Goal: Task Accomplishment & Management: Complete application form

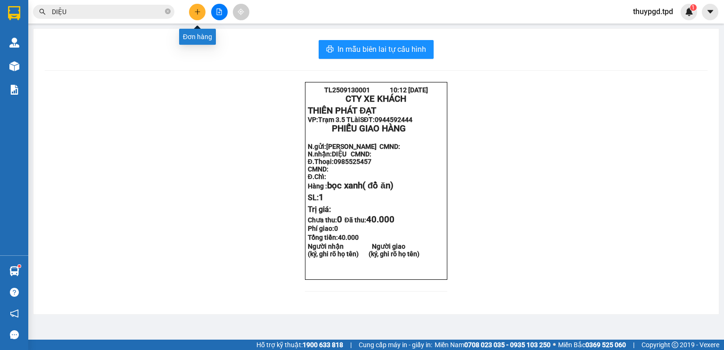
click at [197, 13] on icon "plus" at bounding box center [197, 11] width 7 height 7
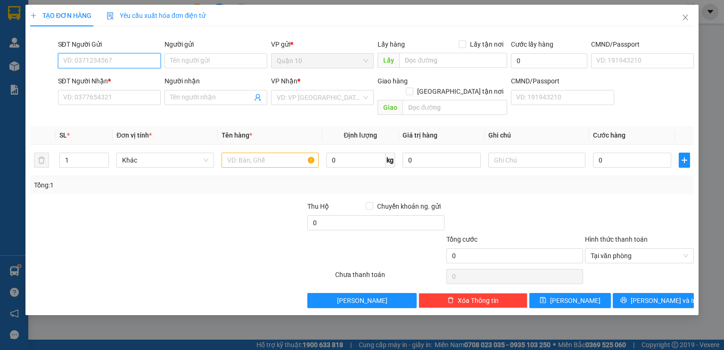
click at [117, 58] on input "SĐT Người Gửi" at bounding box center [109, 60] width 103 height 15
type input "0932030920"
click at [186, 59] on input "Người gửi" at bounding box center [215, 60] width 103 height 15
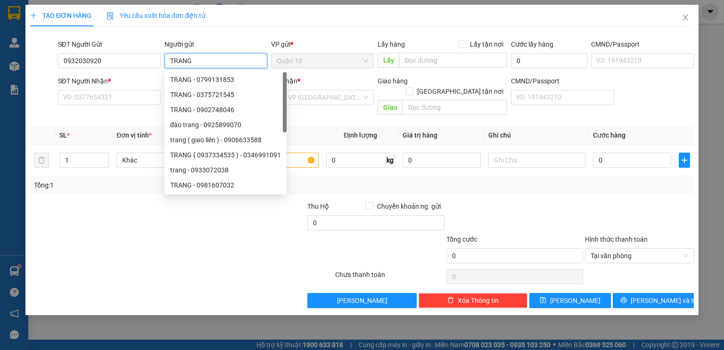
type input "TRANG"
click at [237, 32] on div "TẠO ĐƠN HÀNG Yêu cầu xuất hóa đơn điện tử Transit Pickup Surcharge Ids Transit …" at bounding box center [362, 157] width 664 height 304
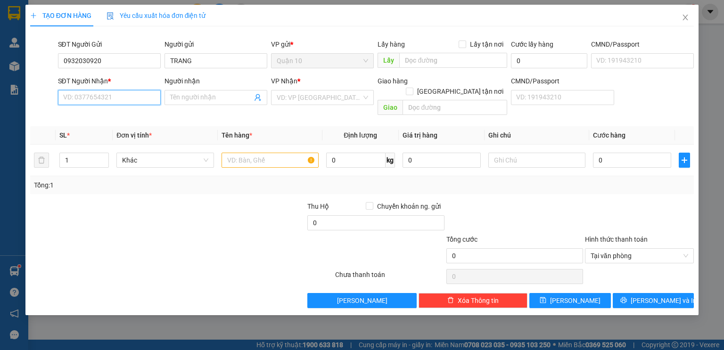
click at [76, 98] on input "SĐT Người Nhận *" at bounding box center [109, 97] width 103 height 15
type input "0797790088"
click at [199, 98] on input "Người nhận" at bounding box center [211, 97] width 82 height 10
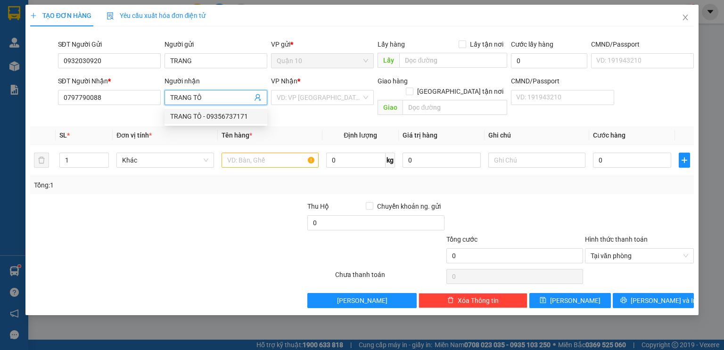
type input "TRANG TÔ"
click at [130, 201] on div at bounding box center [98, 217] width 139 height 33
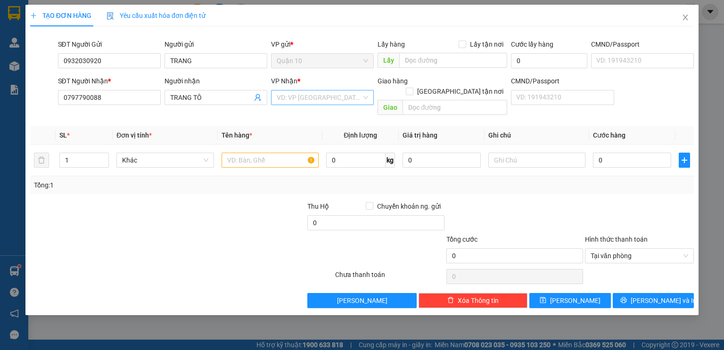
click at [304, 97] on input "search" at bounding box center [319, 97] width 85 height 14
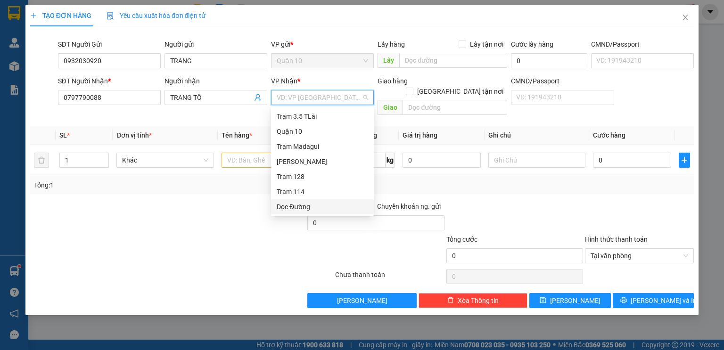
click at [296, 205] on div "Dọc Đường" at bounding box center [322, 207] width 91 height 10
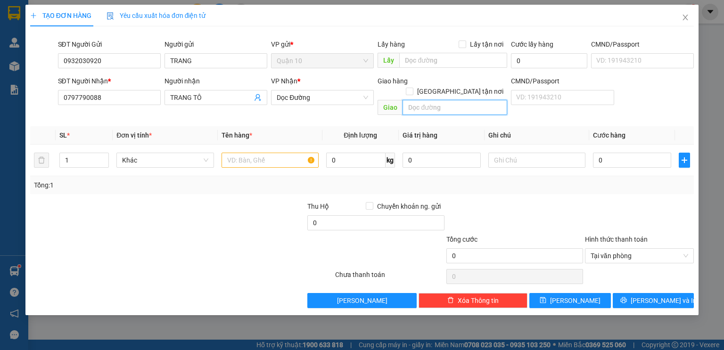
click at [425, 100] on input "text" at bounding box center [455, 107] width 105 height 15
type input "124"
click at [284, 153] on input "text" at bounding box center [270, 160] width 97 height 15
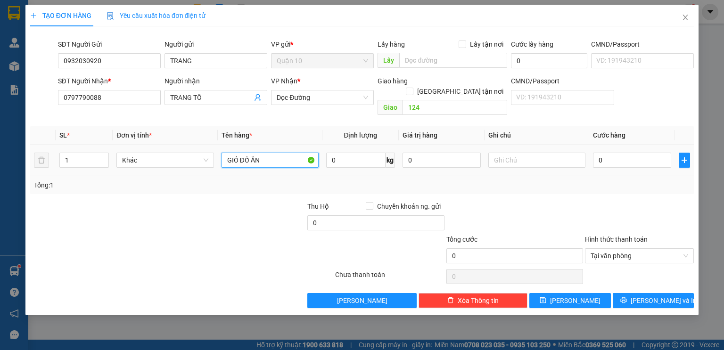
type input "GIỎ ĐỒ ĂN"
type input "352.000"
type input "4"
type input "40"
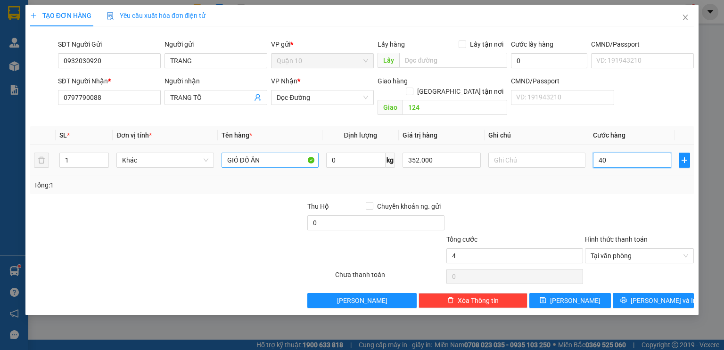
type input "40"
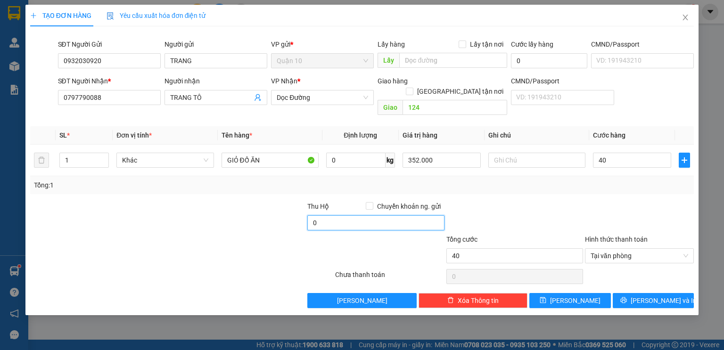
type input "40.000"
click at [332, 215] on input "0" at bounding box center [375, 222] width 137 height 15
type input "10.000"
click at [569, 201] on div at bounding box center [514, 217] width 139 height 33
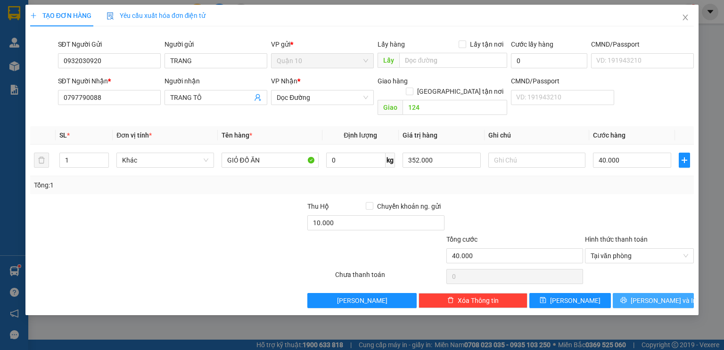
click at [669, 296] on span "[PERSON_NAME] và In" at bounding box center [664, 301] width 66 height 10
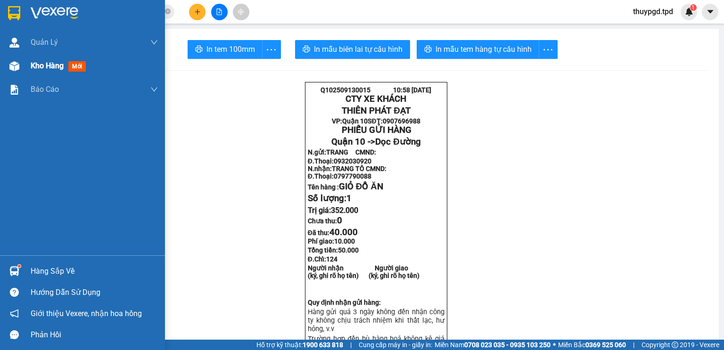
click at [11, 66] on img at bounding box center [14, 66] width 10 height 10
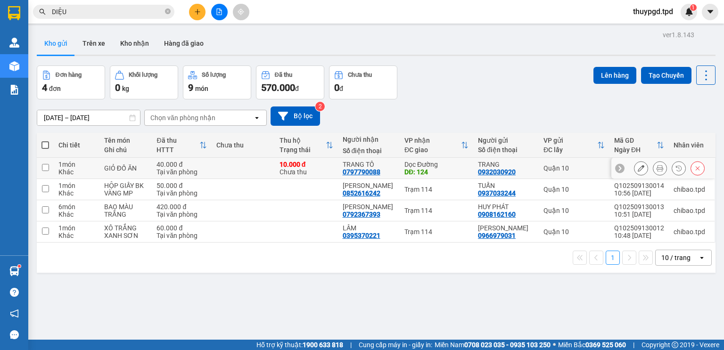
click at [653, 168] on button at bounding box center [659, 168] width 13 height 16
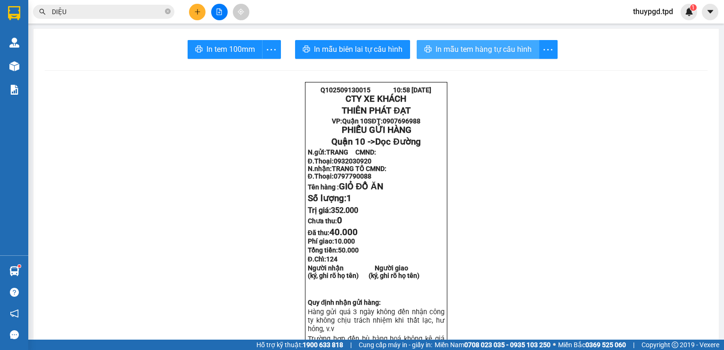
click at [443, 40] on button "In mẫu tem hàng tự cấu hình" at bounding box center [478, 49] width 123 height 19
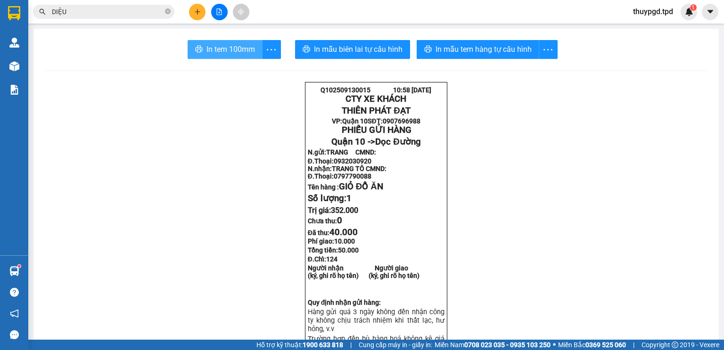
click at [238, 49] on span "In tem 100mm" at bounding box center [230, 49] width 49 height 12
